Goal: Find contact information: Find contact information

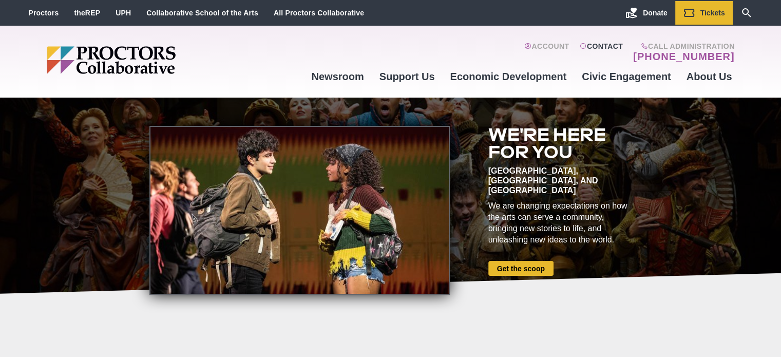
click at [608, 46] on link "Contact" at bounding box center [601, 52] width 44 height 21
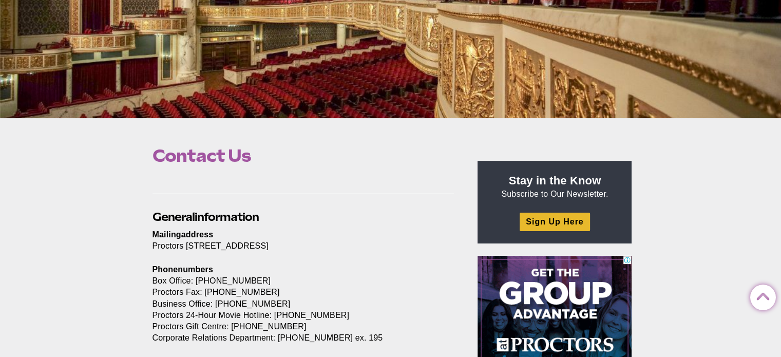
scroll to position [257, 0]
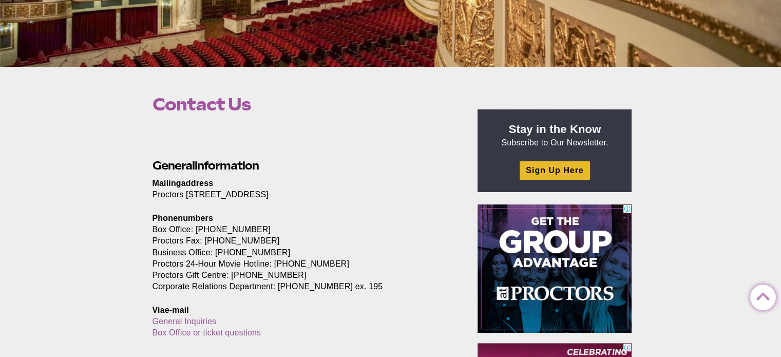
drag, startPoint x: 246, startPoint y: 195, endPoint x: 285, endPoint y: 195, distance: 39.5
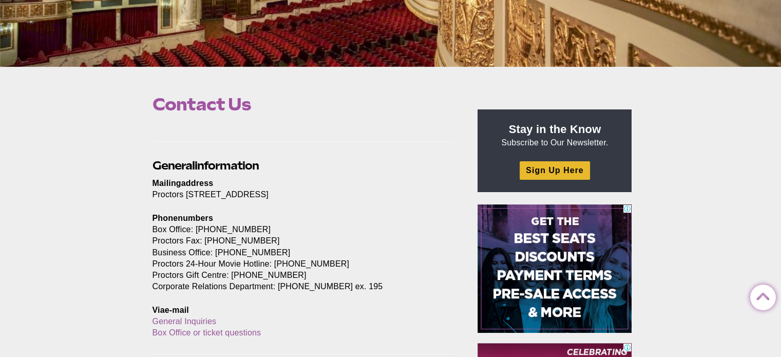
click at [285, 195] on p "Mailing a ddress Proctors 432 State St. Schenectady, NY 12305" at bounding box center [303, 189] width 302 height 23
drag, startPoint x: 193, startPoint y: 249, endPoint x: 274, endPoint y: 252, distance: 81.1
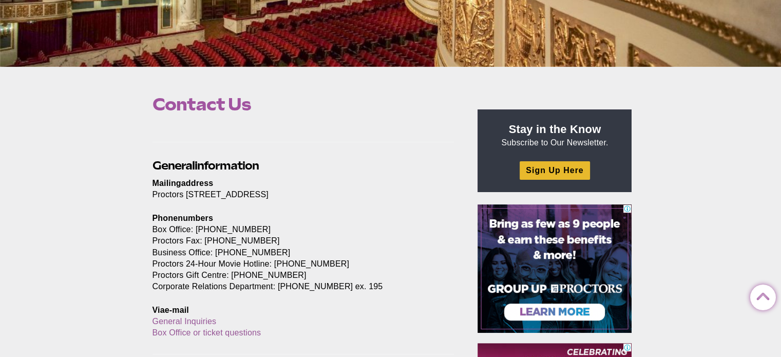
click at [274, 252] on p "Phone n umbers Box Office: (518) 346-6204 Proctors Fax: (518) 346-2468 Business…" at bounding box center [303, 252] width 302 height 80
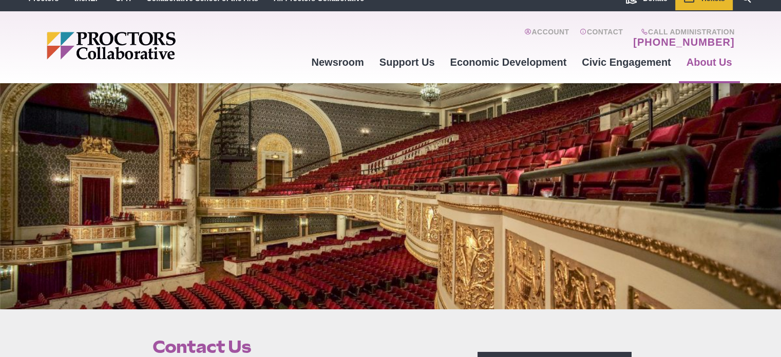
scroll to position [0, 0]
